Goal: Task Accomplishment & Management: Complete application form

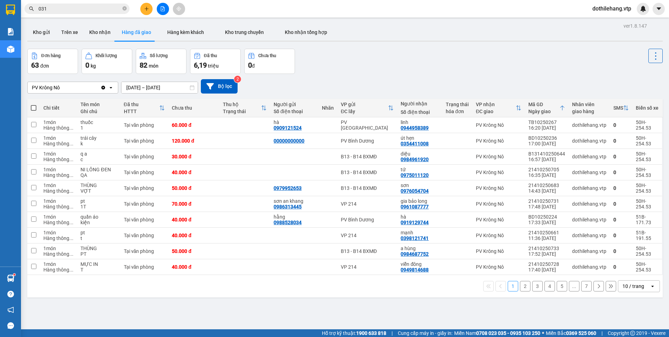
click at [140, 4] on div at bounding box center [163, 9] width 53 height 12
click at [145, 11] on button at bounding box center [146, 9] width 12 height 12
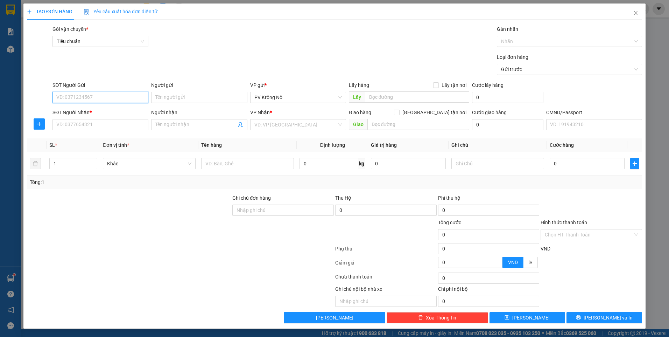
click at [129, 95] on input "SĐT Người Gửi" at bounding box center [101, 97] width 96 height 11
type input "0963803250"
click at [115, 124] on input "SĐT Người Nhận *" at bounding box center [101, 124] width 96 height 11
type input "0378722113"
click at [292, 128] on input "search" at bounding box center [295, 124] width 83 height 11
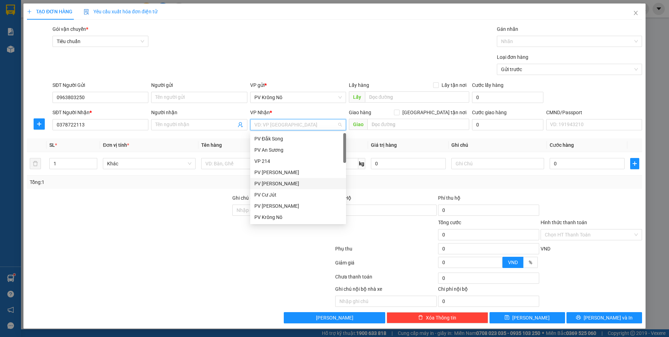
type input "d"
drag, startPoint x: 283, startPoint y: 214, endPoint x: 286, endPoint y: 208, distance: 7.4
click at [285, 214] on div "PV Bình Dương" at bounding box center [298, 217] width 88 height 8
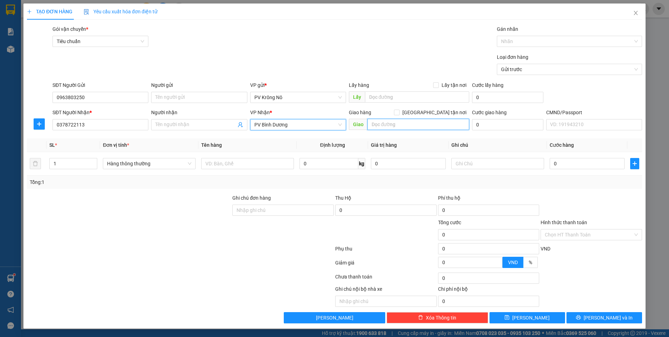
click at [375, 124] on input "text" at bounding box center [419, 124] width 102 height 11
type input "tieens huwng ddoongf"
drag, startPoint x: 428, startPoint y: 124, endPoint x: 344, endPoint y: 127, distance: 83.7
click at [344, 127] on div "SĐT Người Nhận * 0378722113 Người nhận Tên người nhận VP Nhận * PV Bình Dương G…" at bounding box center [347, 121] width 593 height 25
type input "tiến hưng đồng xoài"
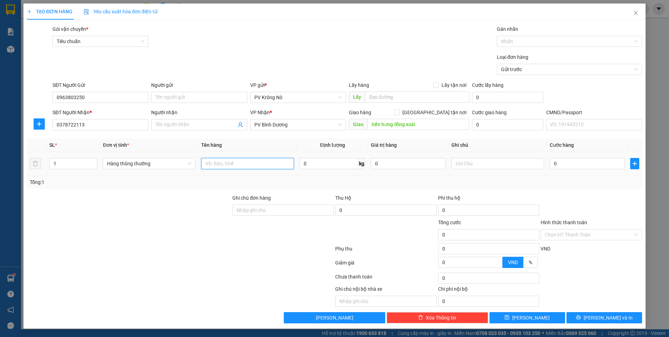
click at [226, 159] on input "text" at bounding box center [247, 163] width 93 height 11
type input "2 can rượu"
click at [69, 165] on input "1" at bounding box center [73, 163] width 47 height 11
type input "2"
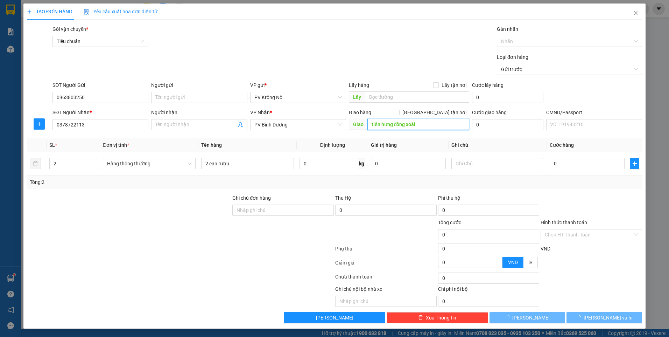
click at [422, 122] on input "tiến hưng đồng xoài" at bounding box center [419, 124] width 102 height 11
click at [421, 123] on input "tiến hưng đồng xoài" at bounding box center [419, 124] width 102 height 11
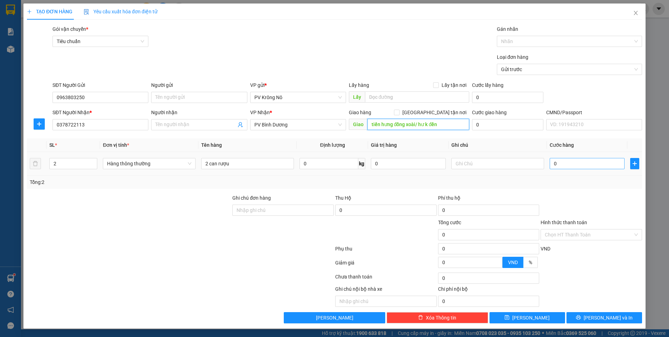
type input "tiến hưng đồng xoài/ hư k đền"
click at [582, 165] on input "0" at bounding box center [587, 163] width 75 height 11
type input "008"
type input "8"
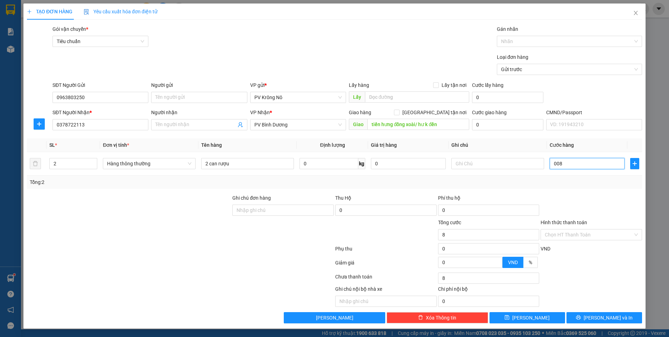
type input "0.080"
type input "80"
type input "00.800"
type input "800"
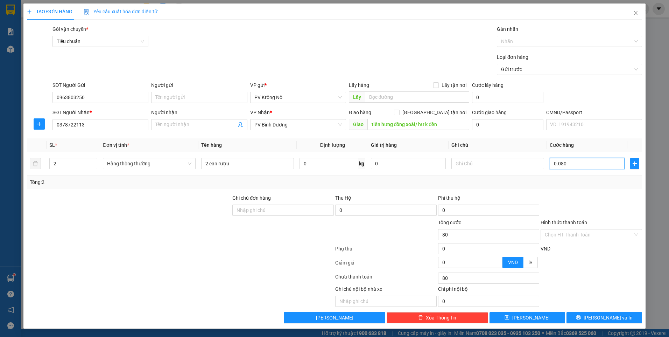
type input "800"
type input "0.008.000"
type input "8.000"
type input "000.080.000"
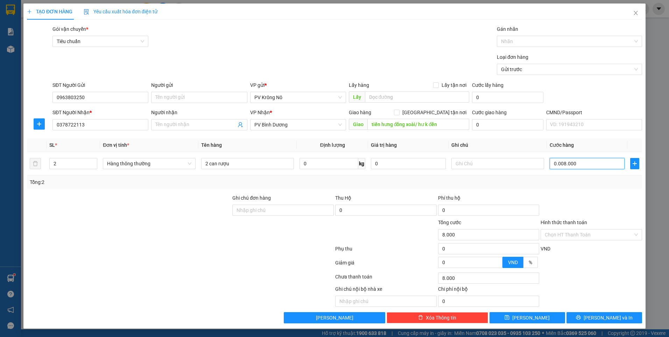
type input "80.000"
click at [550, 234] on input "Hình thức thanh toán" at bounding box center [589, 234] width 88 height 11
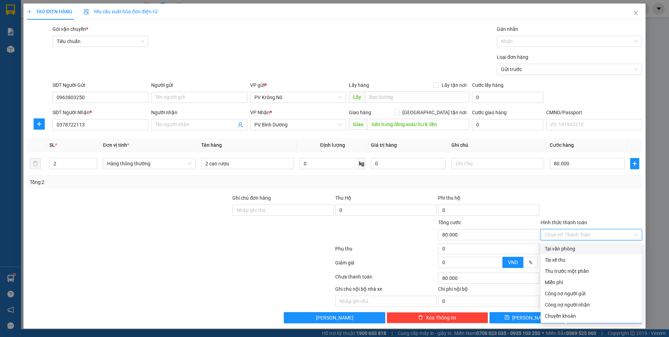
click at [550, 246] on div "Tại văn phòng" at bounding box center [591, 249] width 93 height 8
type input "0"
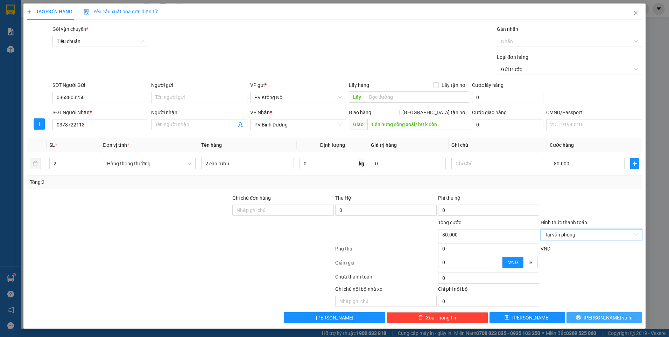
click at [596, 317] on button "[PERSON_NAME] và In" at bounding box center [605, 317] width 76 height 11
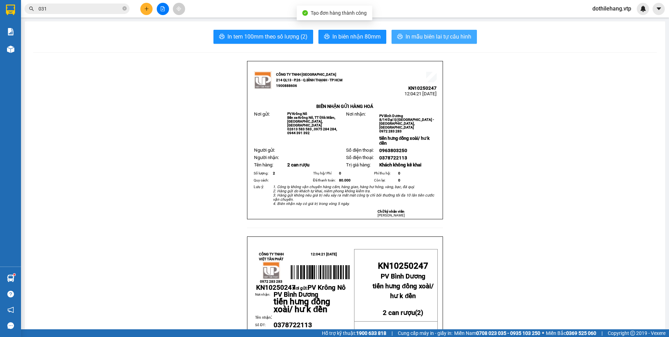
click at [399, 37] on icon "printer" at bounding box center [400, 37] width 6 height 6
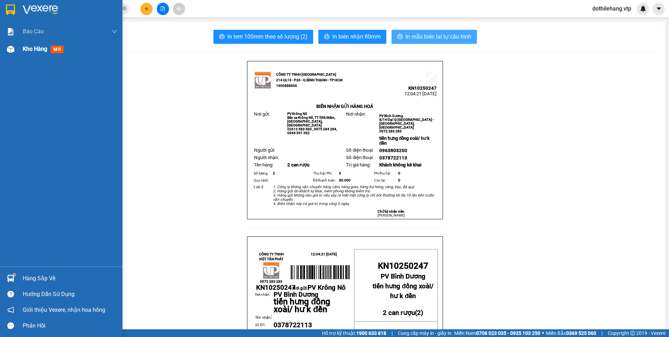
click at [13, 48] on img at bounding box center [10, 49] width 7 height 7
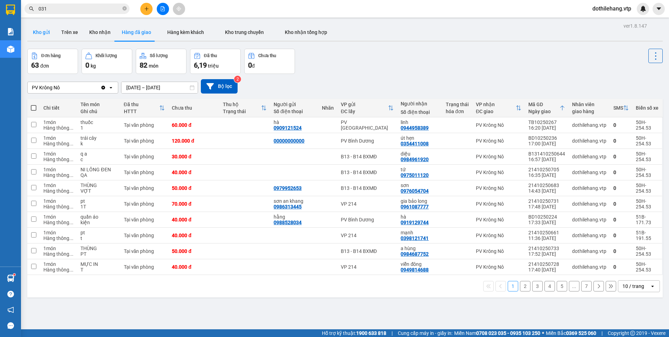
click at [36, 37] on button "Kho gửi" at bounding box center [41, 32] width 28 height 17
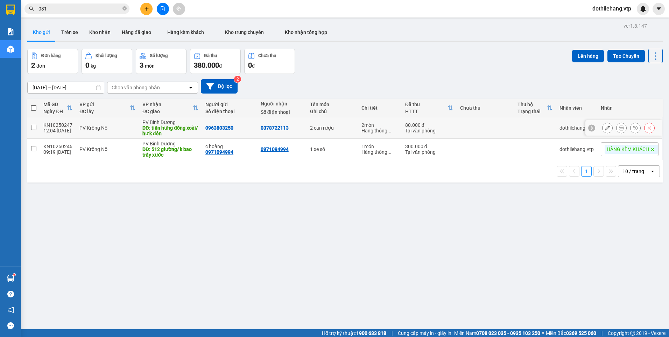
click at [605, 128] on icon at bounding box center [607, 127] width 5 height 5
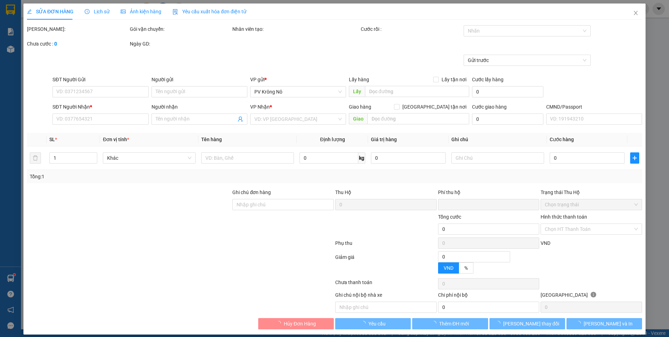
type input "0963803250"
type input "0378722113"
type input "tiến hưng đồng xoài/ hư k đền"
type input "0"
type input "80.000"
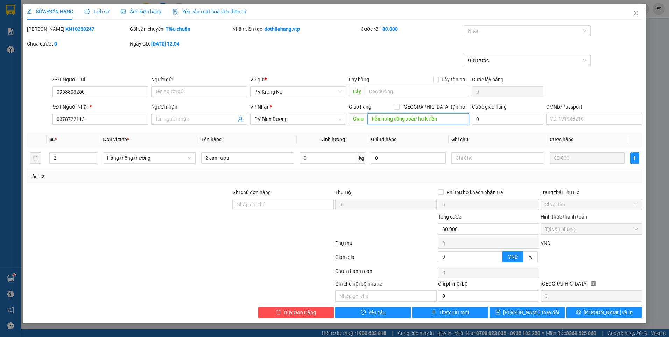
click at [443, 120] on input "tiến hưng đồng xoài/ hư k đền" at bounding box center [419, 118] width 102 height 11
click at [444, 120] on input "tiến hưng đồng xoài/ hư k đền" at bounding box center [419, 118] width 102 height 11
type input "tiến hưng đồng xoài/ hư k đền/ sáng 15.10"
click at [526, 316] on button "[PERSON_NAME] thay đổi" at bounding box center [528, 312] width 76 height 11
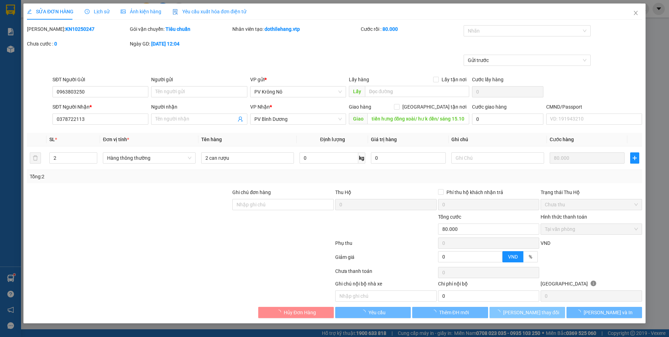
scroll to position [0, 0]
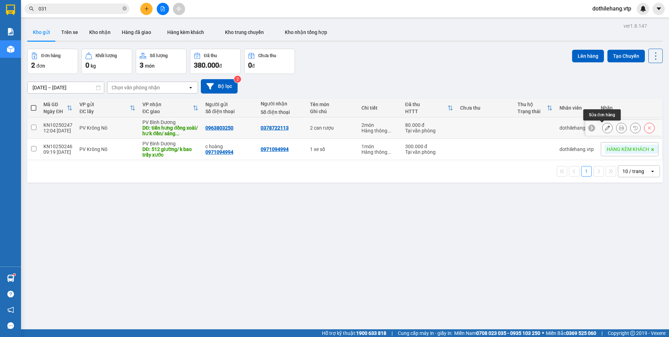
click at [605, 125] on button at bounding box center [608, 128] width 10 height 12
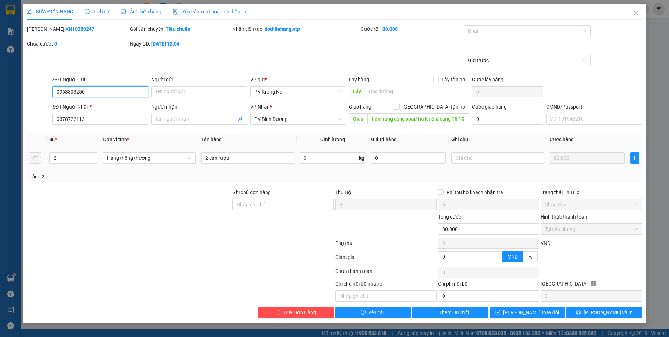
type input "0963803250"
type input "0378722113"
type input "tiến hưng đồng xoài/ hư k đền/ sáng 15.10"
type input "0"
type input "80.000"
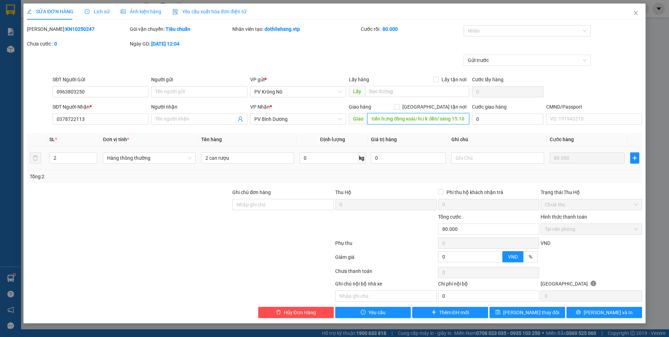
click at [444, 120] on input "tiến hưng đồng xoài/ hư k đền/ sáng 15.10" at bounding box center [419, 118] width 102 height 11
drag, startPoint x: 442, startPoint y: 120, endPoint x: 459, endPoint y: 120, distance: 16.5
click at [469, 116] on input "tiến hưng đồng xoài/ hư k đền/ sáng 15.10" at bounding box center [419, 118] width 102 height 11
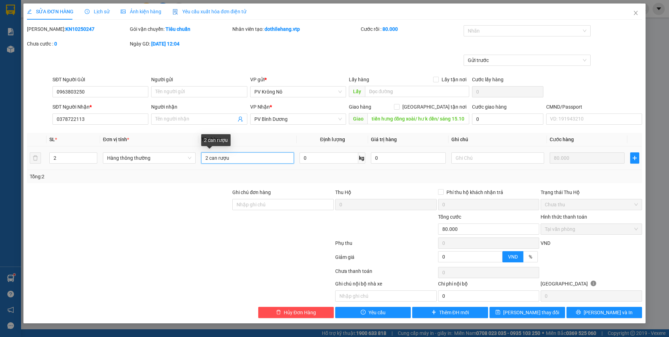
click at [253, 161] on input "2 can rượu" at bounding box center [247, 157] width 93 height 11
paste input "sáng 15.10"
type input "2 can rượu sáng 15.10"
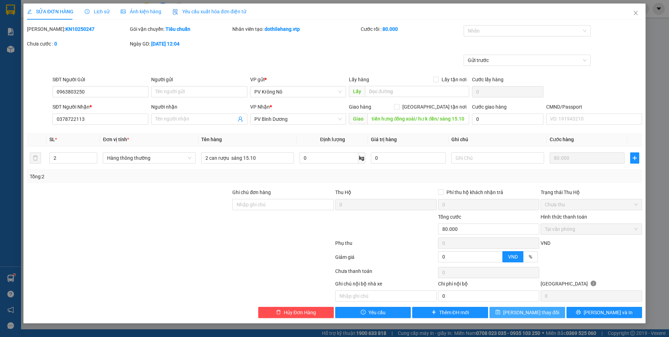
click at [549, 313] on button "[PERSON_NAME] thay đổi" at bounding box center [528, 312] width 76 height 11
